Goal: Information Seeking & Learning: Learn about a topic

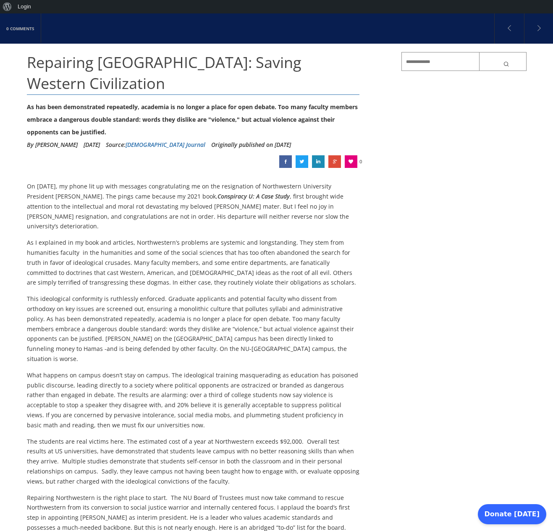
scroll to position [126, 0]
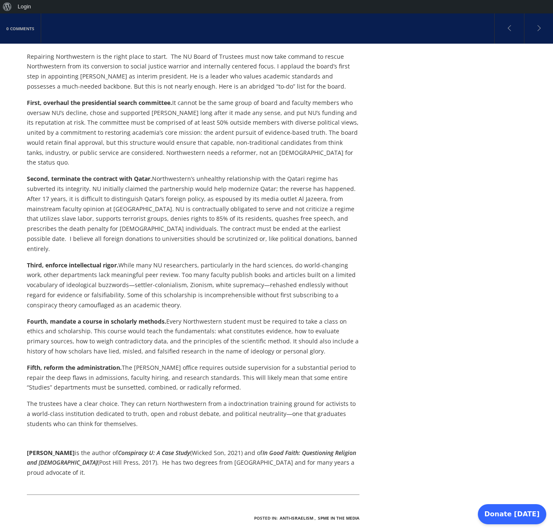
scroll to position [578, 0]
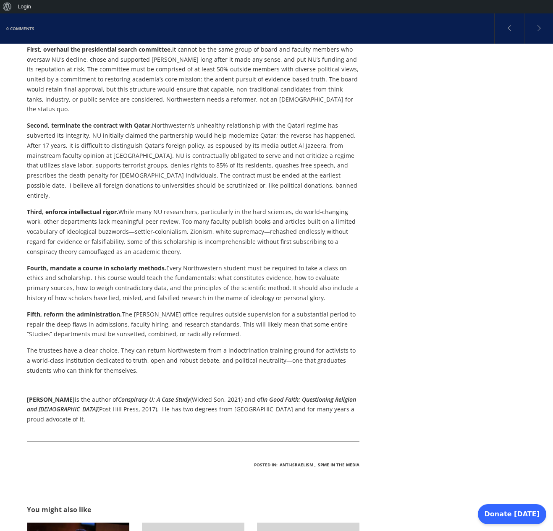
click at [448, 169] on div "Repairing [GEOGRAPHIC_DATA]: Saving Western Civilization As has been demonstrat…" at bounding box center [276, 245] width 499 height 1435
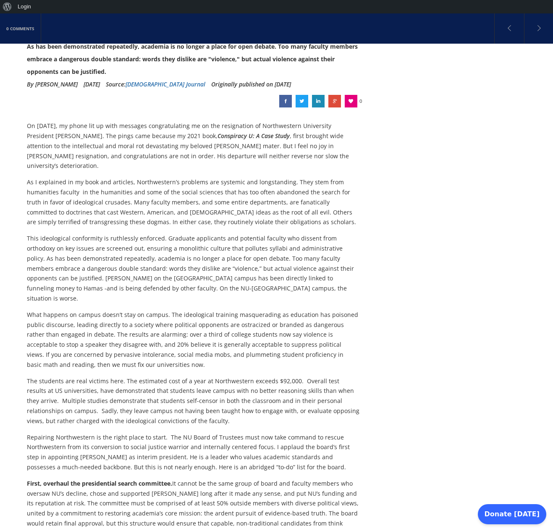
scroll to position [159, 0]
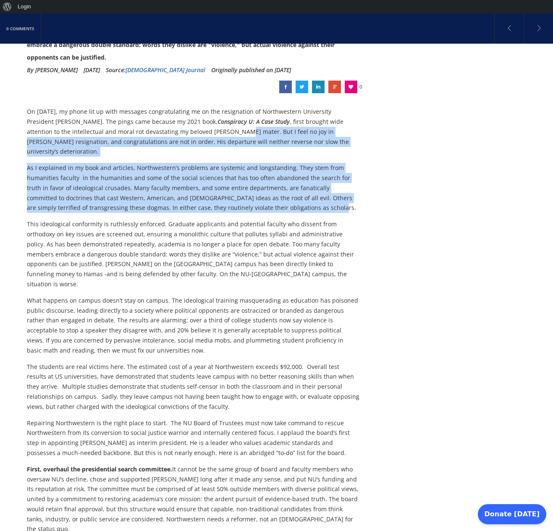
drag, startPoint x: 215, startPoint y: 131, endPoint x: 293, endPoint y: 200, distance: 104.0
click at [293, 200] on div "On [DATE], my phone lit up with messages congratulating me on the resignation o…" at bounding box center [193, 475] width 333 height 737
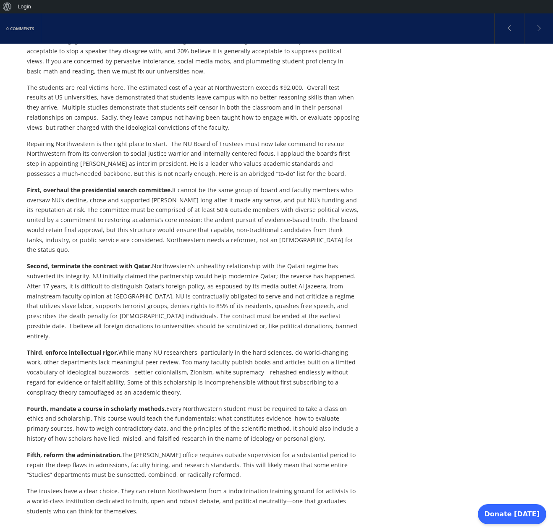
scroll to position [452, 0]
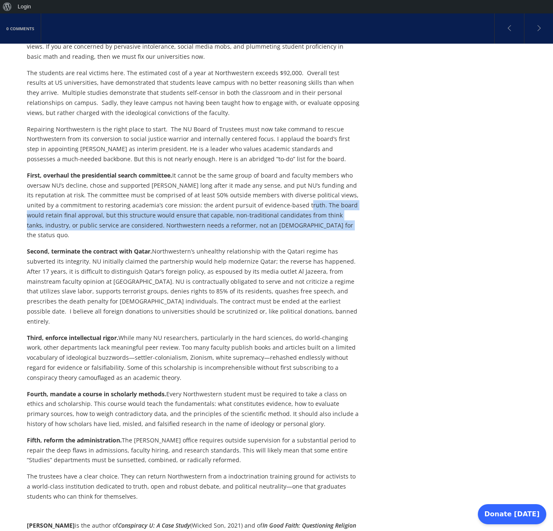
drag, startPoint x: 286, startPoint y: 185, endPoint x: 296, endPoint y: 206, distance: 23.7
click at [296, 206] on p "First, overhaul the presidential search committee. It cannot be the same group …" at bounding box center [193, 205] width 333 height 70
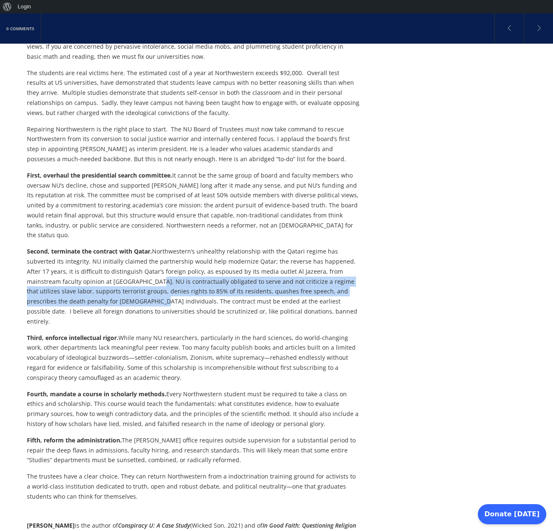
drag, startPoint x: 116, startPoint y: 250, endPoint x: 78, endPoint y: 269, distance: 42.2
click at [78, 269] on p "Second, terminate the contract with Qatar. Northwestern’s unhealthy relationshi…" at bounding box center [193, 286] width 333 height 80
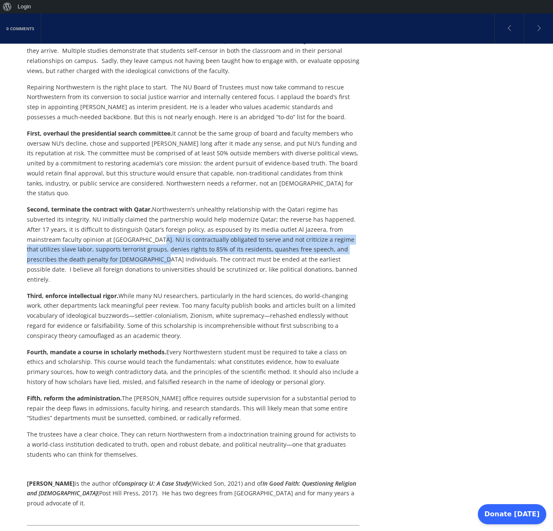
scroll to position [536, 0]
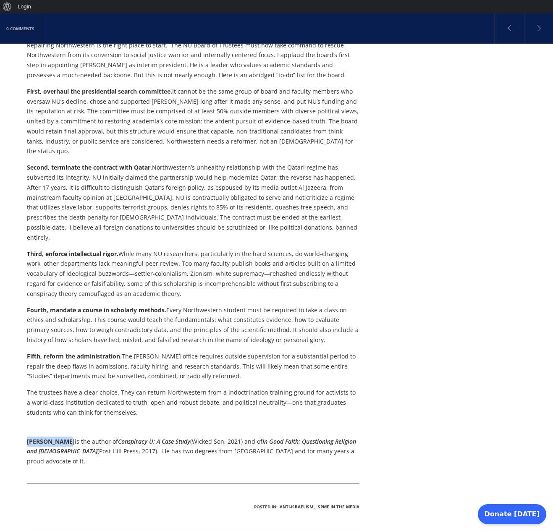
drag, startPoint x: 27, startPoint y: 401, endPoint x: 63, endPoint y: 402, distance: 36.1
click at [63, 436] on p "[PERSON_NAME] is the author of Conspiracy U: A Case Study (Wicked Son, 2021) an…" at bounding box center [193, 451] width 333 height 30
copy strong "[PERSON_NAME]"
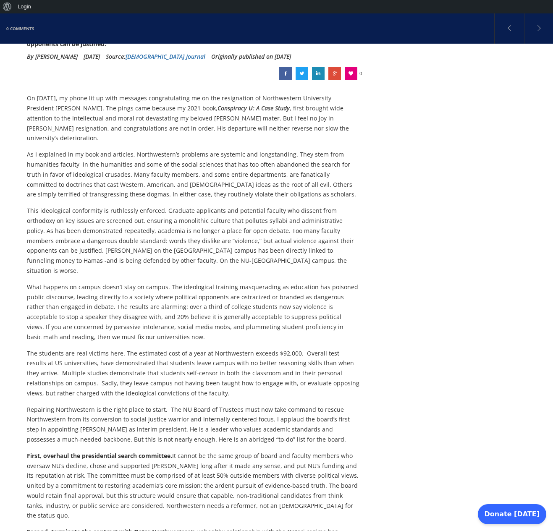
scroll to position [0, 0]
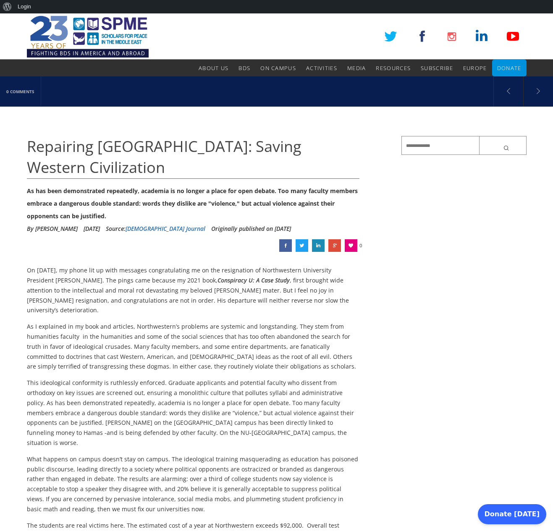
click at [173, 231] on link "[DEMOGRAPHIC_DATA] Journal" at bounding box center [165, 228] width 80 height 8
